Goal: Transaction & Acquisition: Subscribe to service/newsletter

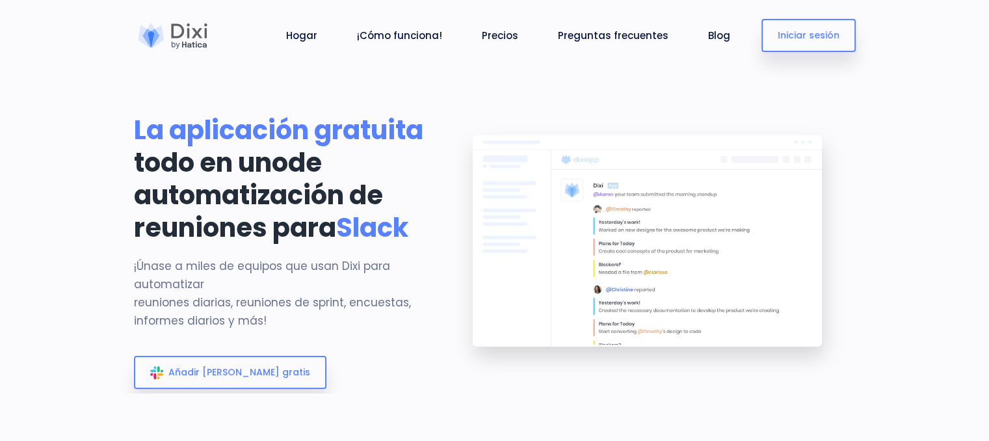
click at [231, 193] on font "de automatización de reuniones para" at bounding box center [258, 194] width 249 height 101
click at [824, 33] on font "Iniciar sesión" at bounding box center [809, 35] width 62 height 13
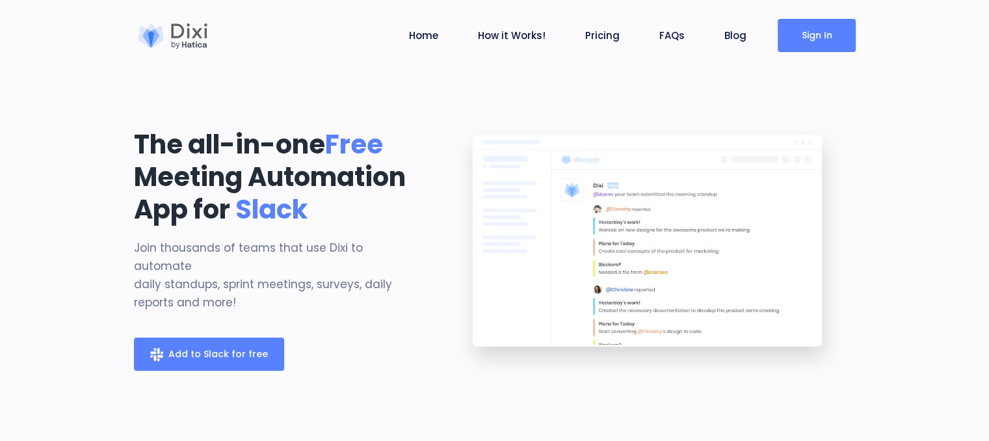
click at [205, 347] on span "Add to Slack for free" at bounding box center [217, 353] width 99 height 13
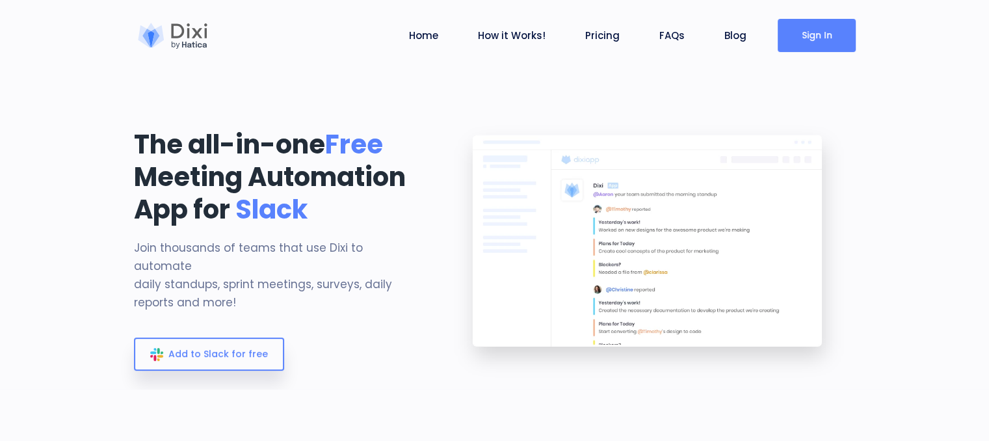
click at [658, 91] on section "The all-in-one Free Meeting Automation App for Slack Join thousands of teams th…" at bounding box center [494, 194] width 989 height 389
click at [280, 88] on section "The all-in-one Free Meeting Automation App for Slack Join thousands of teams th…" at bounding box center [494, 194] width 989 height 389
click at [314, 99] on section "The all-in-one Free Meeting Automation App for Slack Join thousands of teams th…" at bounding box center [494, 194] width 989 height 389
click at [365, 78] on section "The all-in-one Free Meeting Automation App for Slack Join thousands of teams th…" at bounding box center [494, 194] width 989 height 389
click at [367, 79] on section "The all-in-one Free Meeting Automation App for Slack Join thousands of teams th…" at bounding box center [494, 194] width 989 height 389
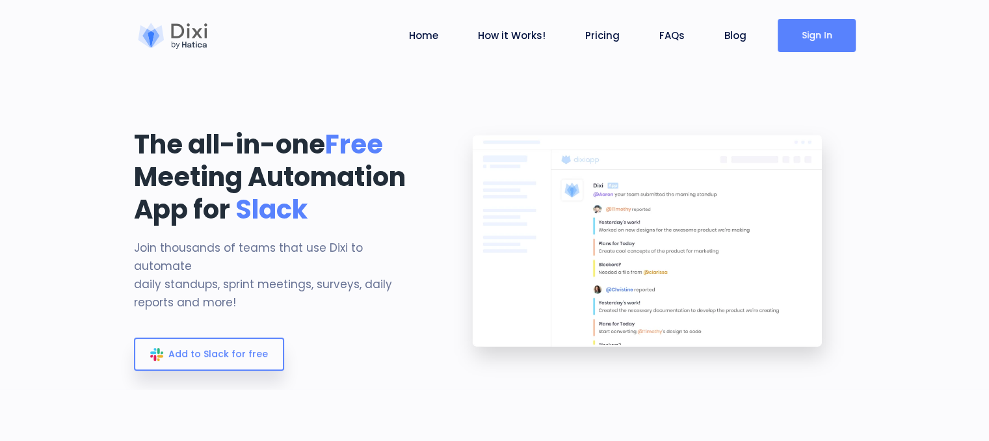
click at [394, 86] on section "The all-in-one Free Meeting Automation App for Slack Join thousands of teams th…" at bounding box center [494, 194] width 989 height 389
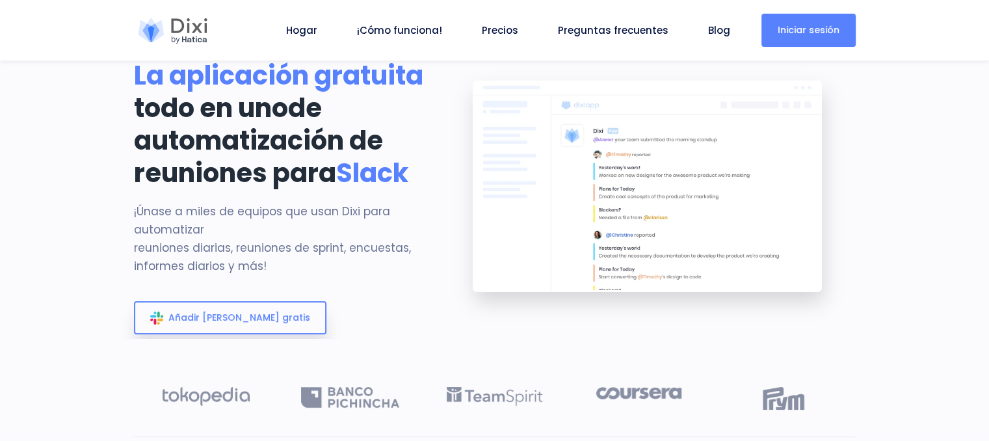
scroll to position [40, 0]
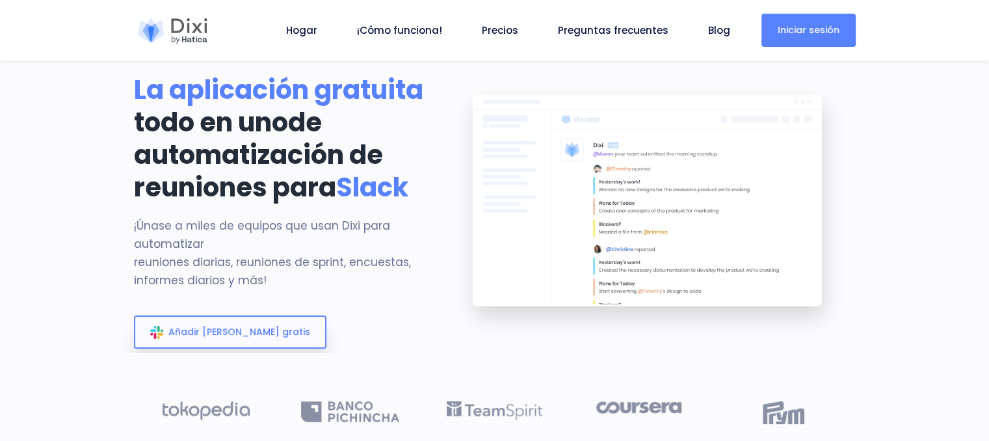
click at [854, 31] on link "Iniciar sesión" at bounding box center [808, 30] width 94 height 33
